Goal: Navigation & Orientation: Find specific page/section

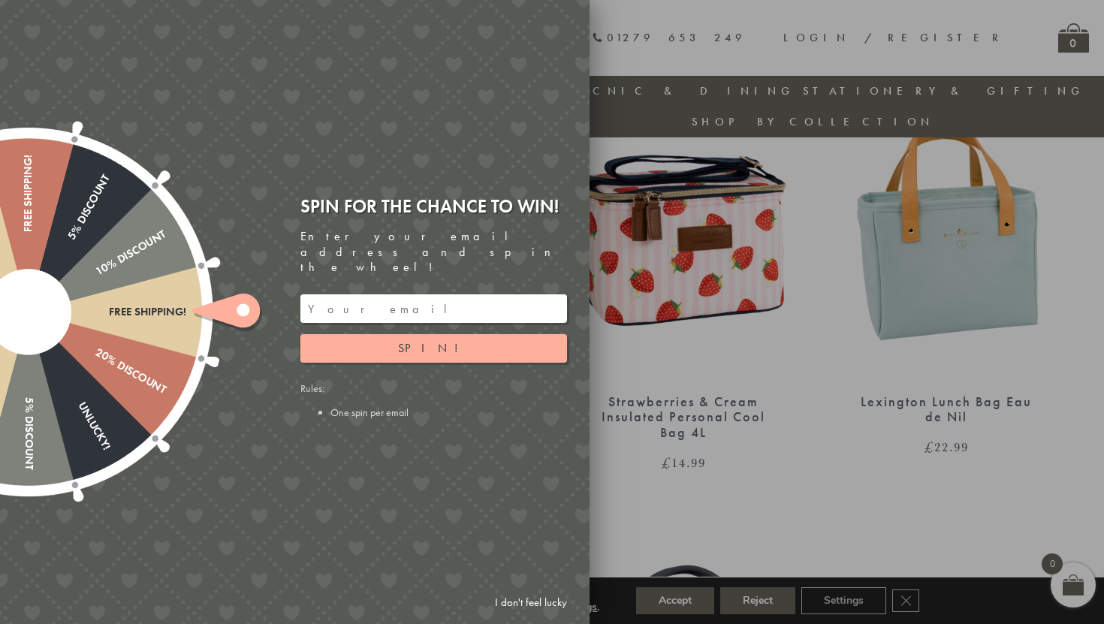
scroll to position [1069, 0]
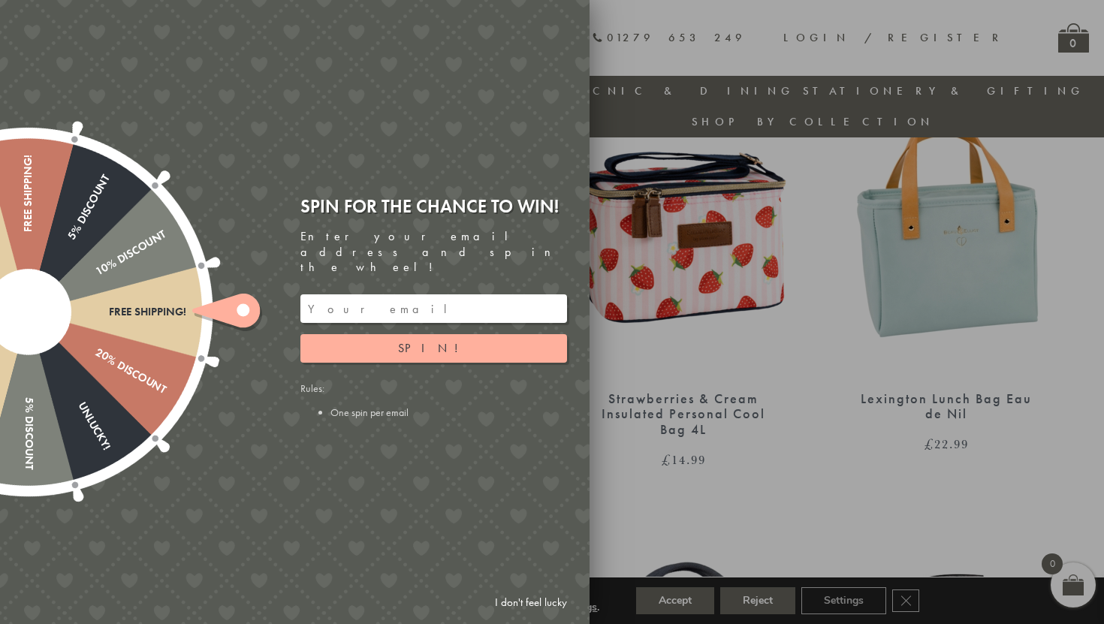
click at [536, 596] on link "I don't feel lucky" at bounding box center [531, 603] width 87 height 28
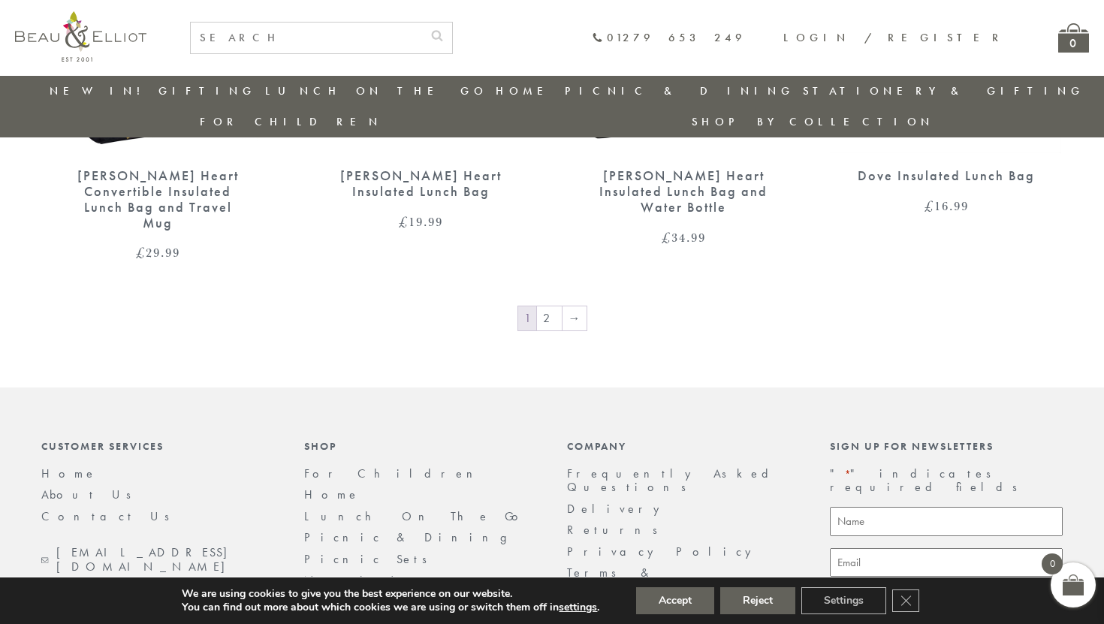
scroll to position [2659, 0]
click at [554, 306] on link "2" at bounding box center [549, 318] width 25 height 24
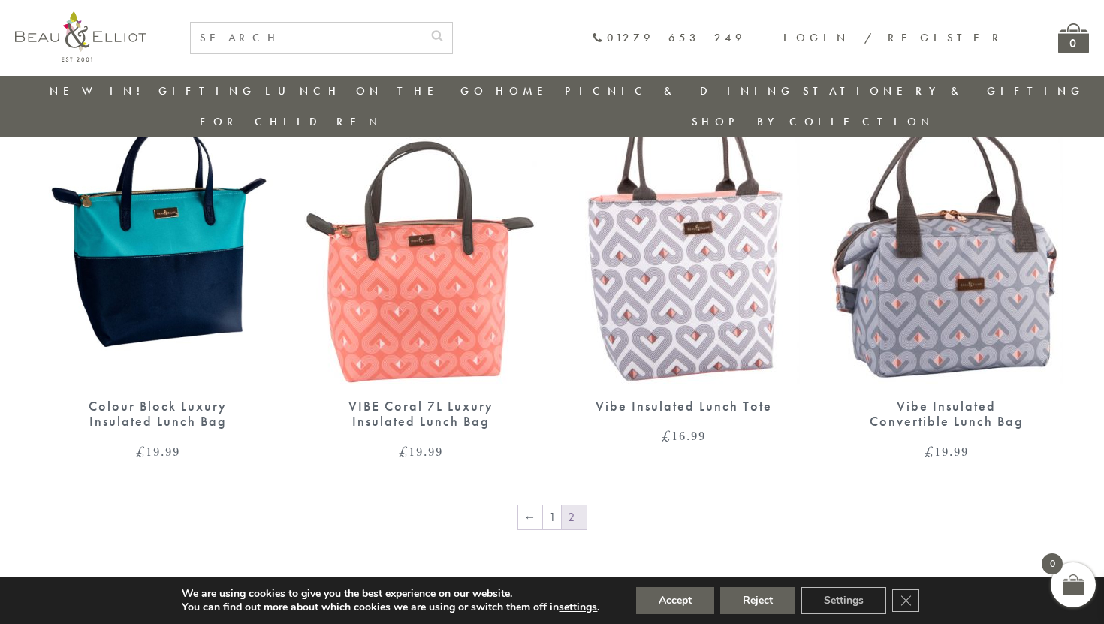
scroll to position [1065, 0]
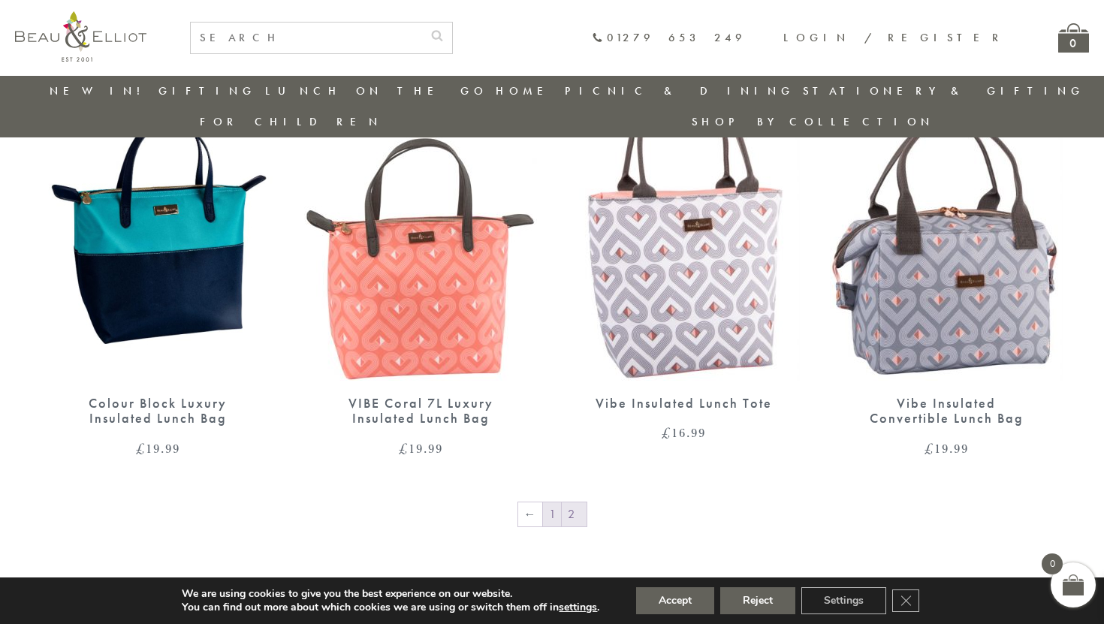
click at [548, 503] on link "1" at bounding box center [552, 515] width 18 height 24
